Goal: Transaction & Acquisition: Book appointment/travel/reservation

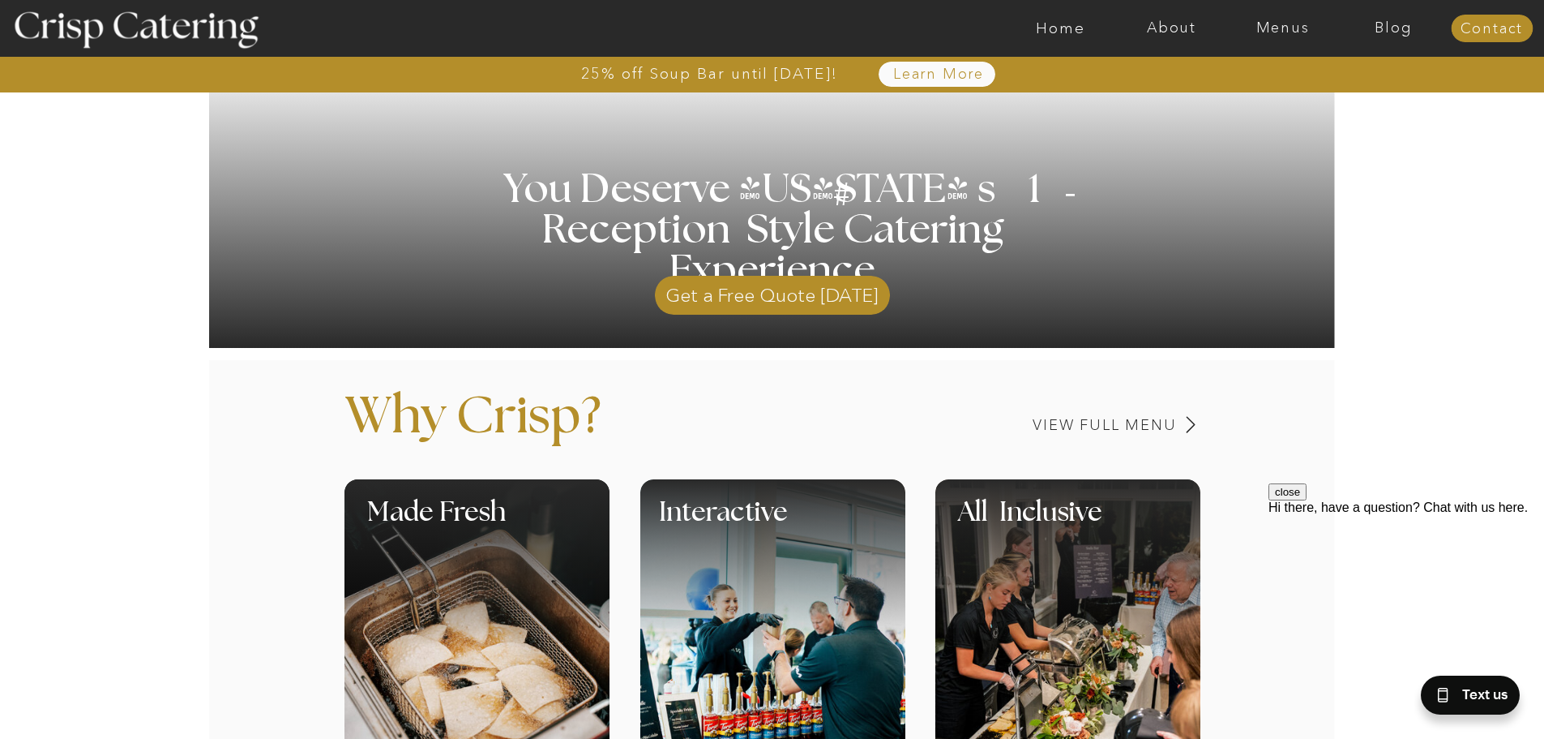
scroll to position [405, 0]
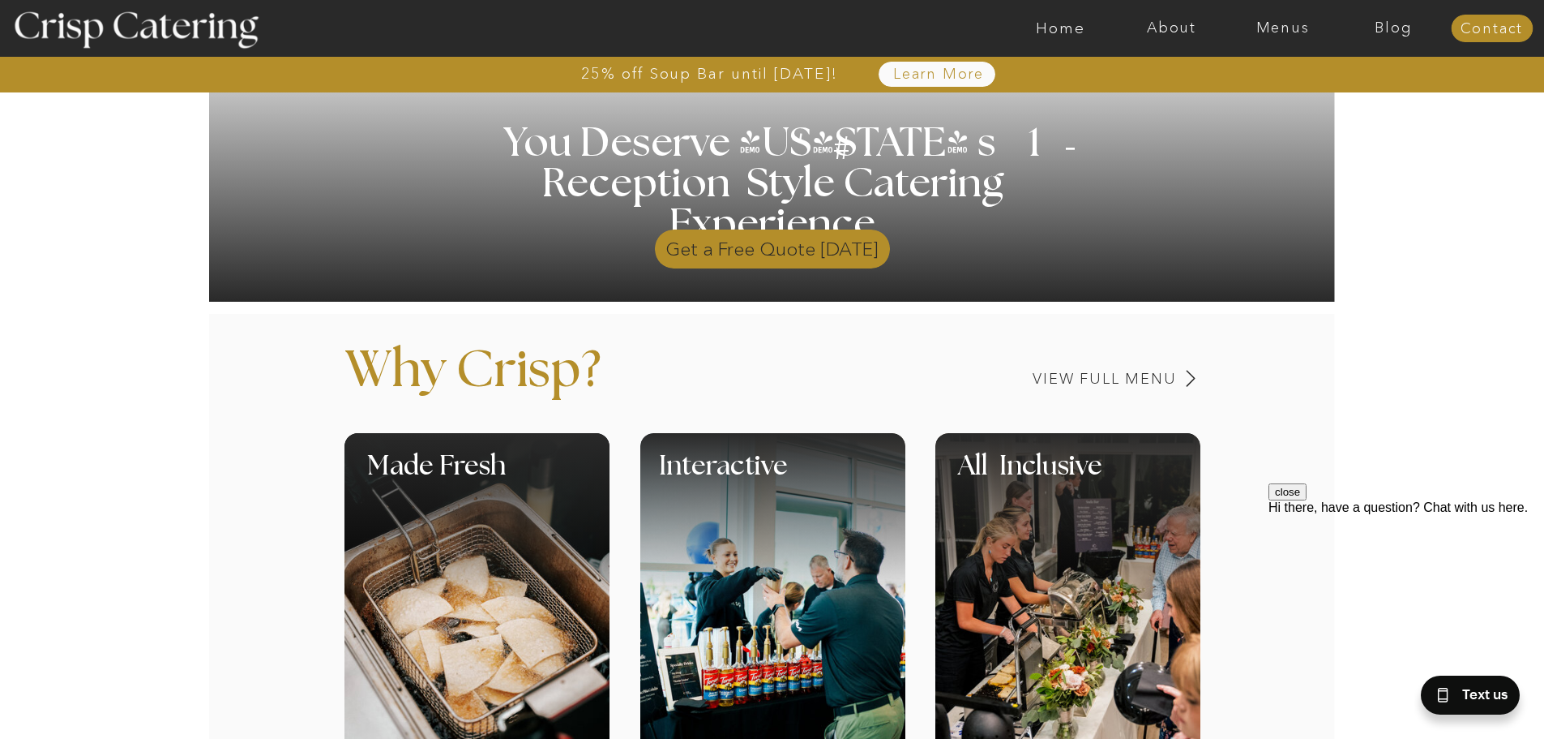
click at [783, 258] on p "Get a Free Quote Today" at bounding box center [772, 244] width 235 height 47
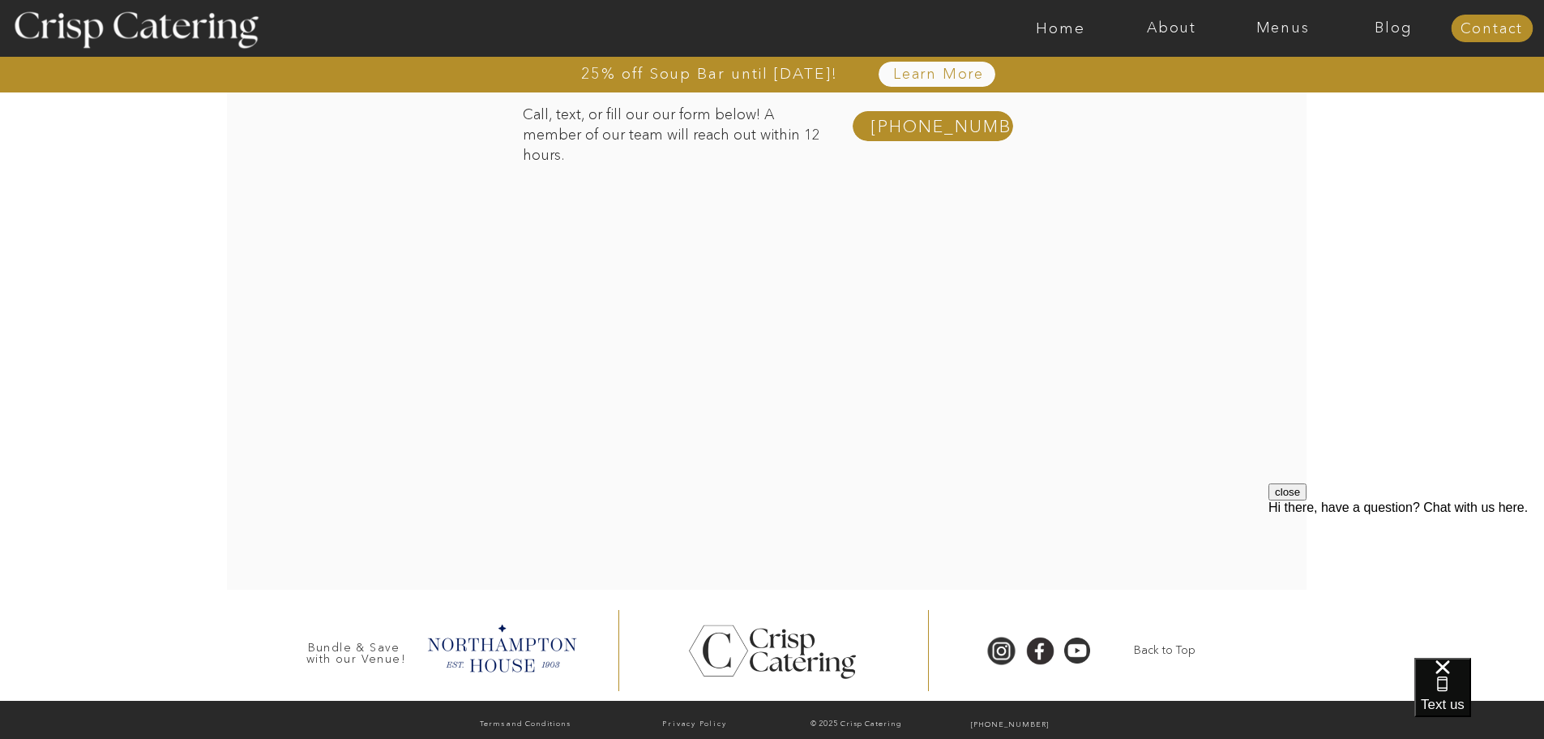
scroll to position [345, 0]
